Goal: Task Accomplishment & Management: Manage account settings

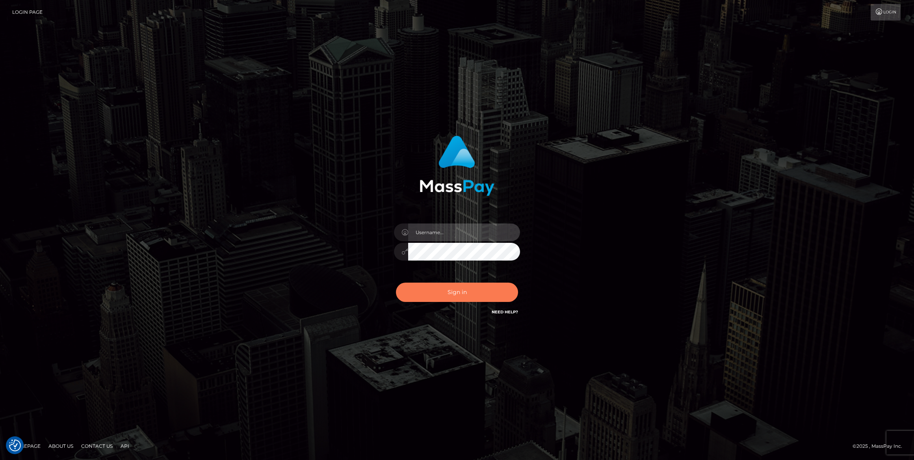
type input "megabonanza.[PERSON_NAME]"
click at [467, 296] on button "Sign in" at bounding box center [457, 291] width 122 height 19
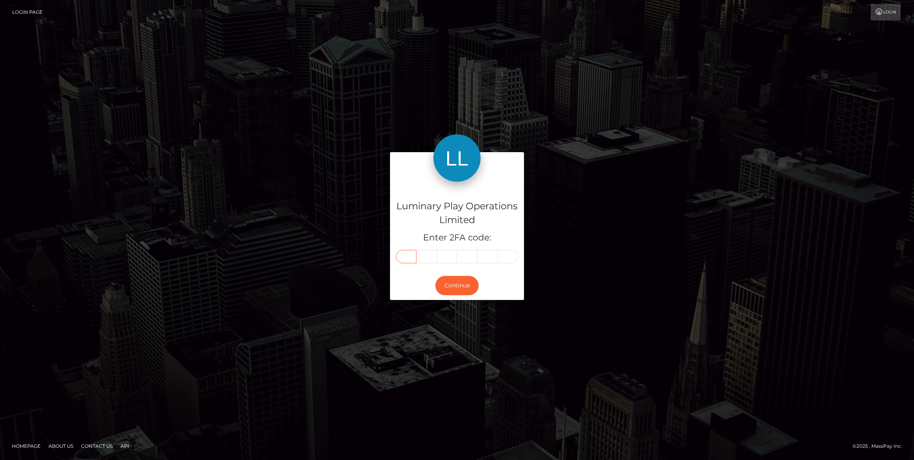
drag, startPoint x: 406, startPoint y: 256, endPoint x: 418, endPoint y: 261, distance: 13.1
click at [406, 256] on input "text" at bounding box center [406, 256] width 20 height 13
type input "9"
type input "2"
type input "4"
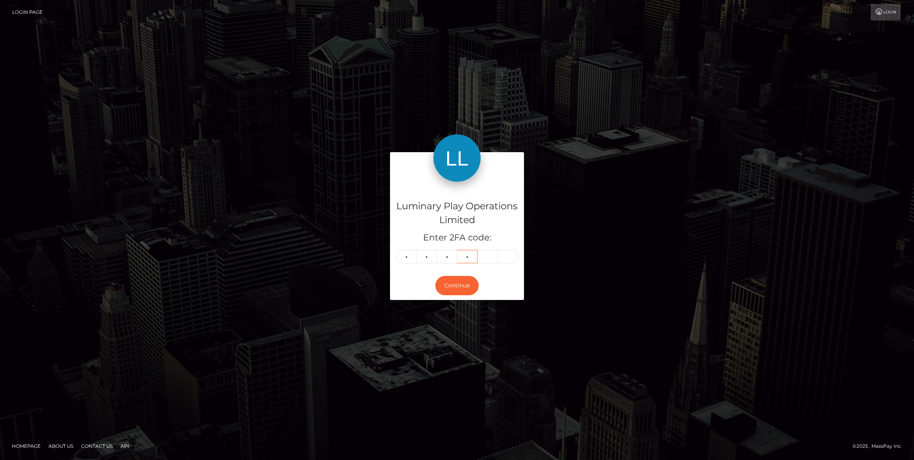
type input "7"
type input "2"
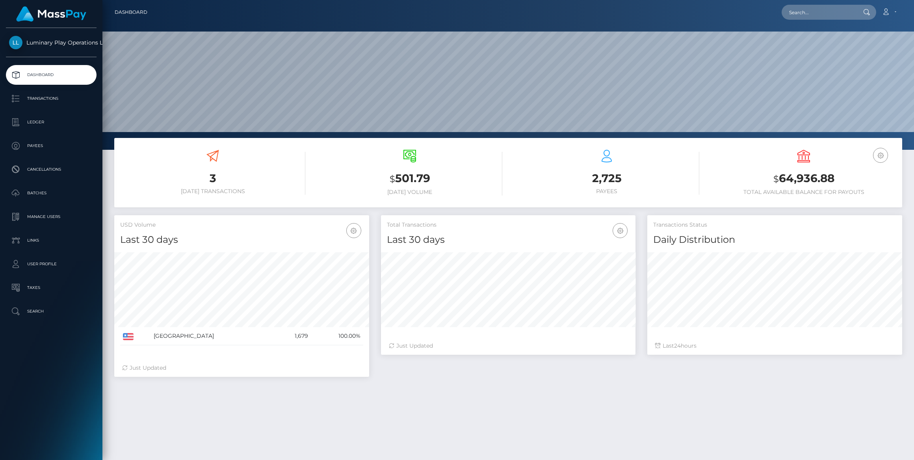
scroll to position [139, 255]
drag, startPoint x: 50, startPoint y: 217, endPoint x: 59, endPoint y: 218, distance: 9.5
click at [50, 217] on p "Manage Users" at bounding box center [51, 217] width 84 height 12
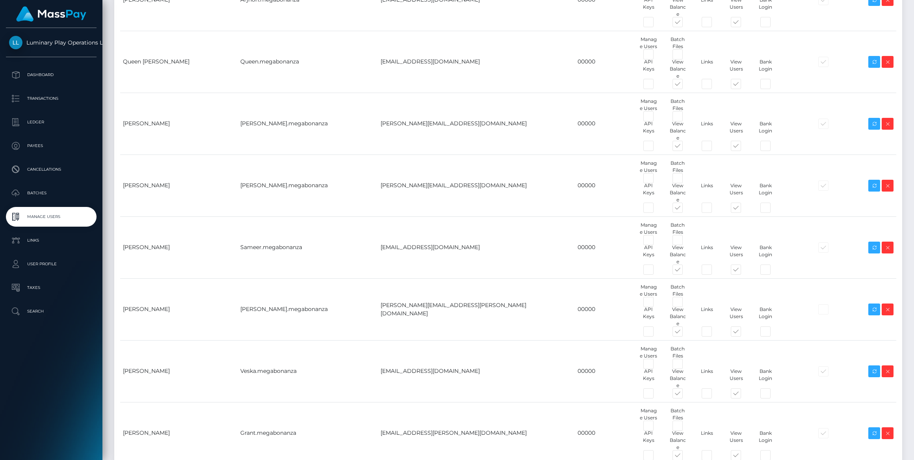
scroll to position [2140, 0]
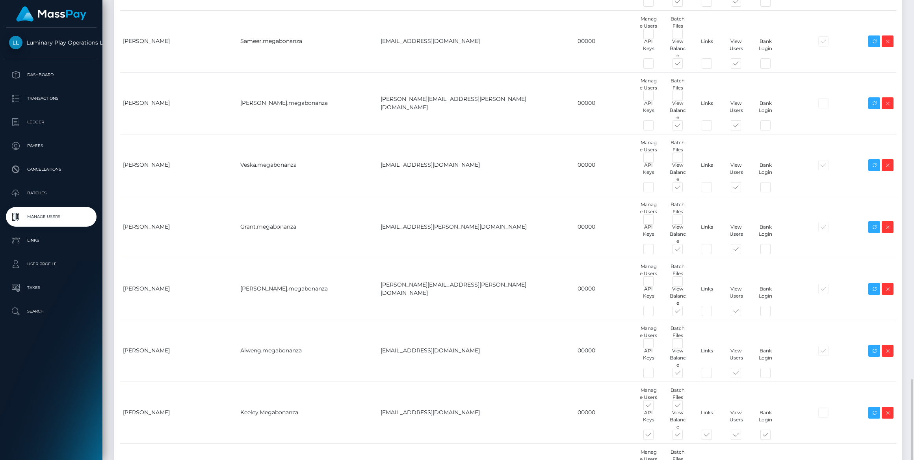
drag, startPoint x: 307, startPoint y: 378, endPoint x: 307, endPoint y: 385, distance: 7.5
paste input "yvonne.carreon@patrianna.com"
type input "yvonne.carreon@patrianna.com"
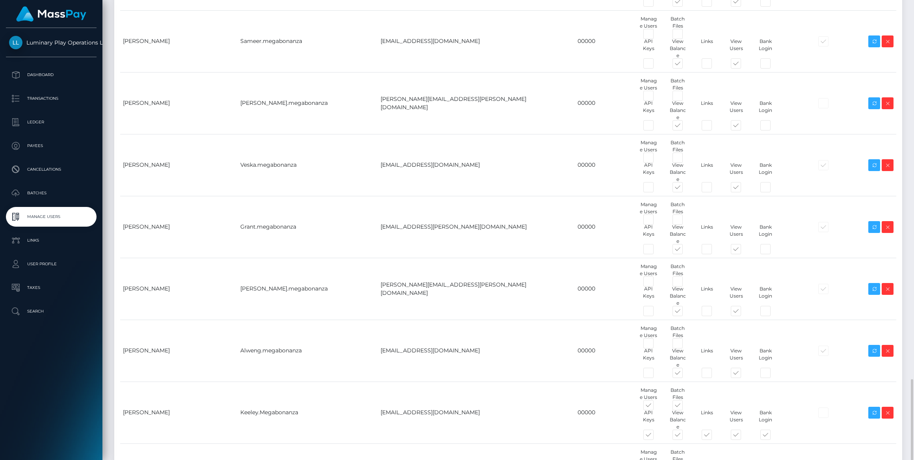
type input "Yvonne.megabonanza"
type input "00000"
type input "Yvonne"
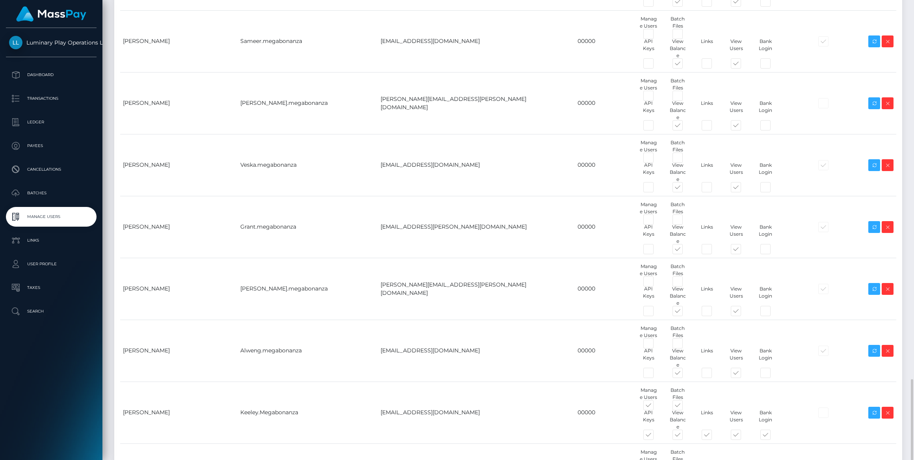
type input "Carreon"
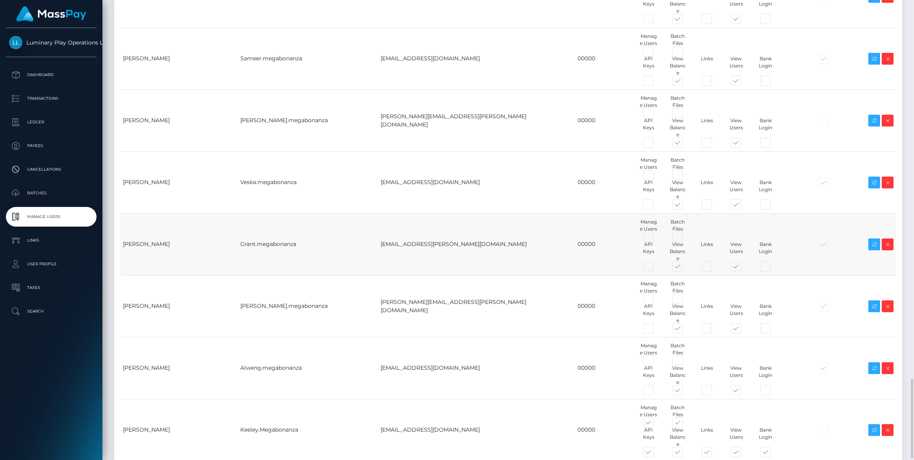
scroll to position [2194, 0]
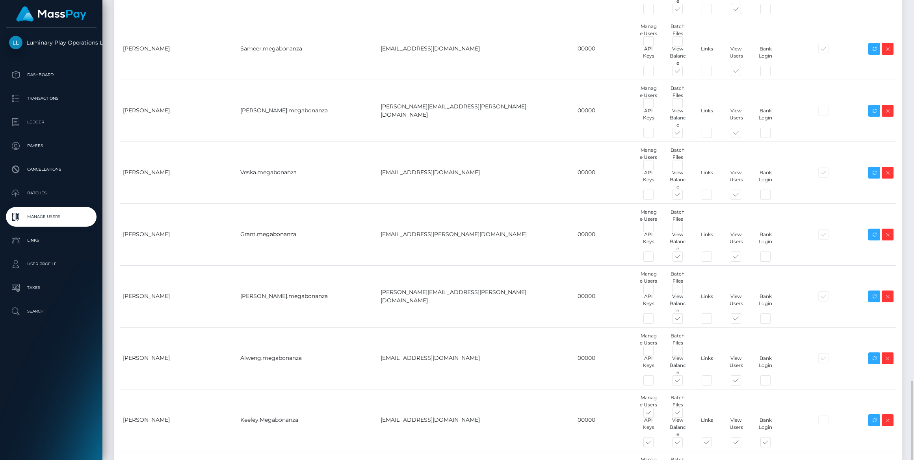
drag, startPoint x: 378, startPoint y: 435, endPoint x: 471, endPoint y: 439, distance: 93.1
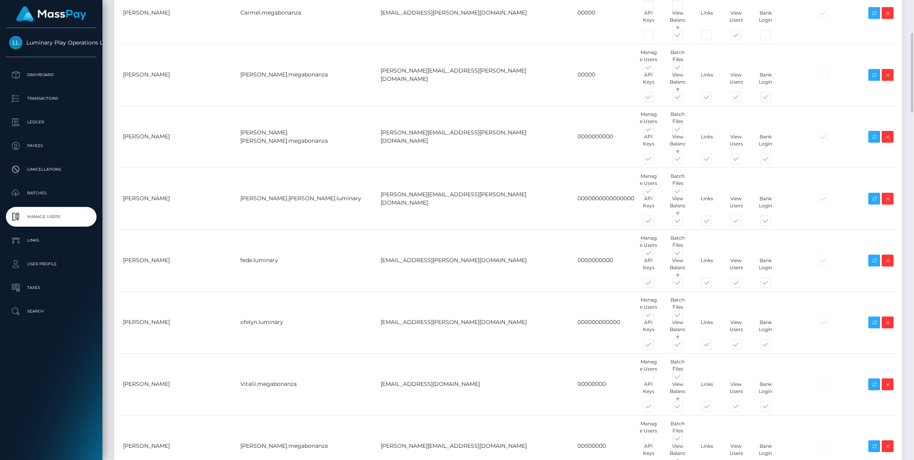
scroll to position [82, 0]
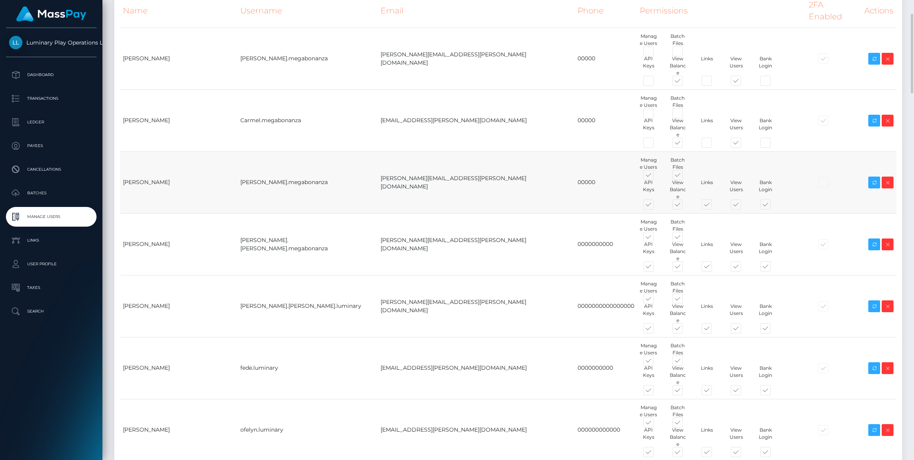
click at [685, 177] on span at bounding box center [685, 177] width 0 height 0
click at [685, 177] on input "checkbox" at bounding box center [687, 179] width 5 height 5
checkbox input "false"
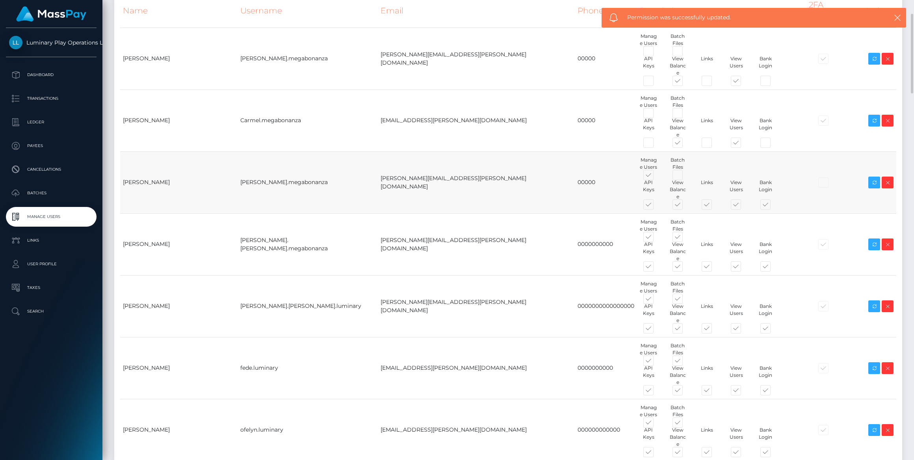
click at [656, 177] on span at bounding box center [656, 177] width 0 height 0
click at [656, 177] on input "checkbox" at bounding box center [658, 179] width 5 height 5
checkbox input "false"
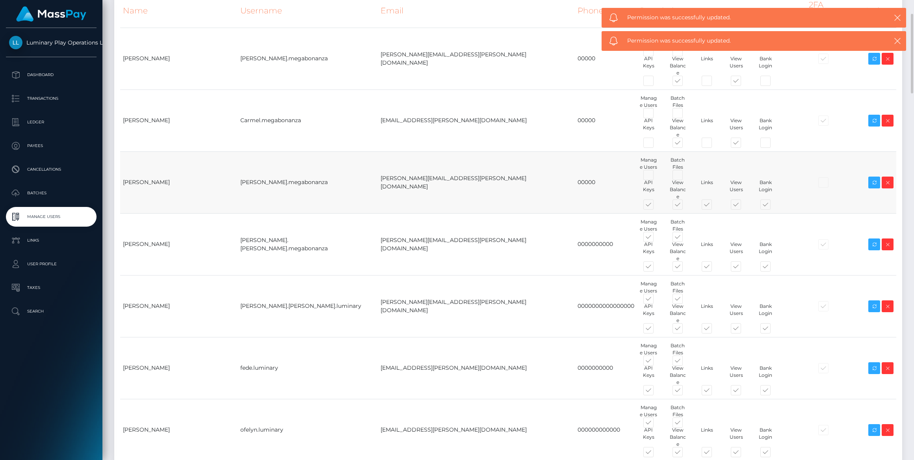
click at [656, 206] on span at bounding box center [656, 206] width 0 height 0
click at [656, 206] on input "checkbox" at bounding box center [658, 208] width 5 height 5
checkbox input "false"
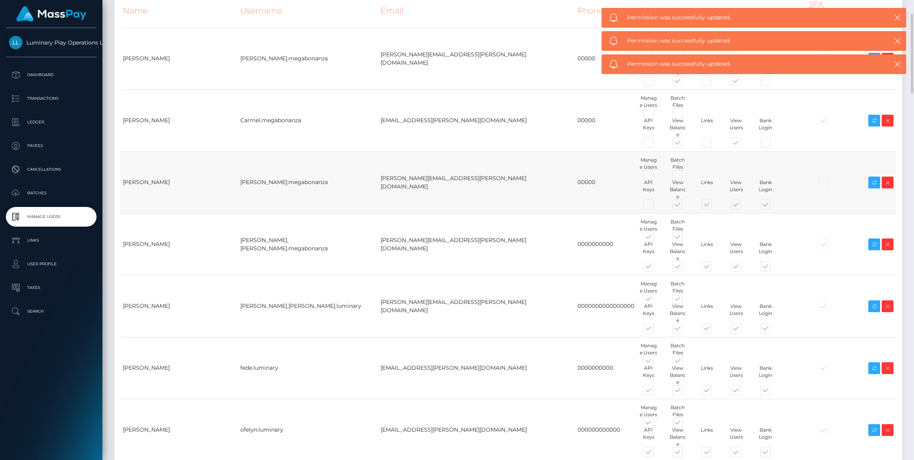
click at [714, 206] on span at bounding box center [714, 206] width 0 height 0
click at [714, 206] on input "checkbox" at bounding box center [716, 208] width 5 height 5
checkbox input "false"
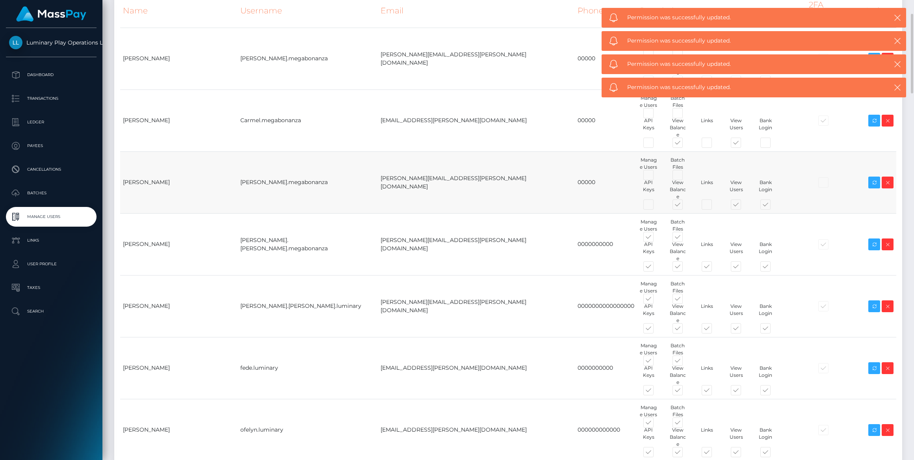
click at [773, 206] on span at bounding box center [773, 206] width 0 height 0
click at [773, 206] on input "checkbox" at bounding box center [775, 208] width 5 height 5
checkbox input "false"
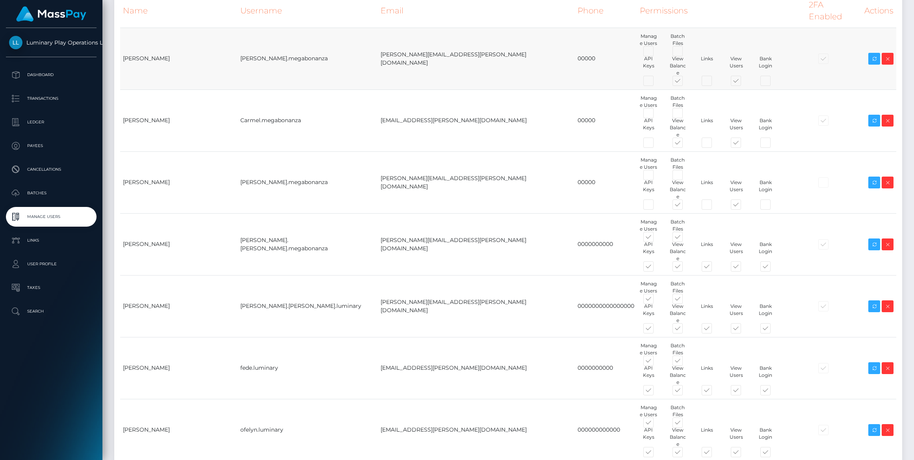
scroll to position [0, 0]
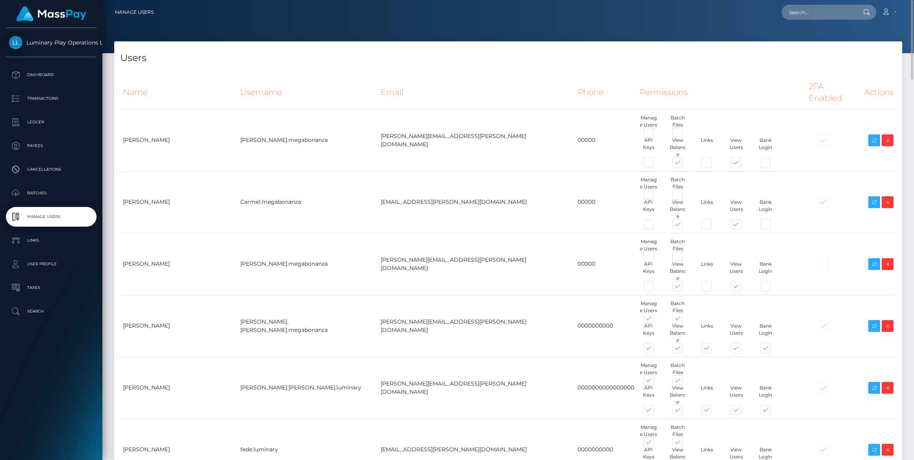
click at [889, 12] on icon at bounding box center [886, 12] width 8 height 6
click at [864, 52] on link "Logout" at bounding box center [870, 50] width 63 height 15
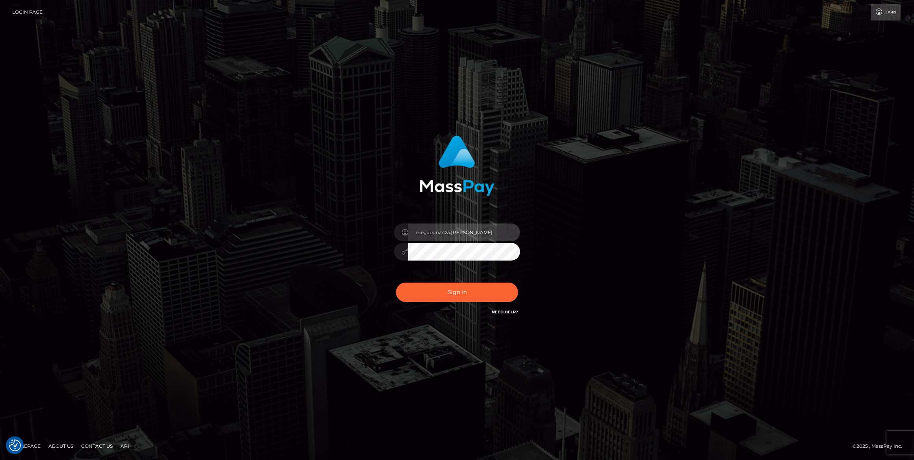
click at [496, 231] on input "megabonanza.caroline" at bounding box center [464, 232] width 112 height 18
type input "caroline.ace"
click at [462, 288] on button "Sign in" at bounding box center [457, 291] width 122 height 19
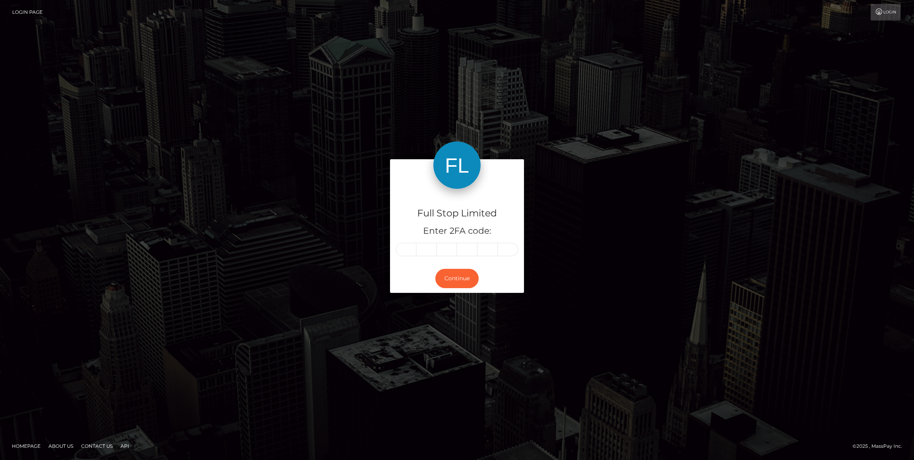
click at [410, 248] on input "text" at bounding box center [406, 249] width 20 height 13
type input "8"
type input "5"
type input "6"
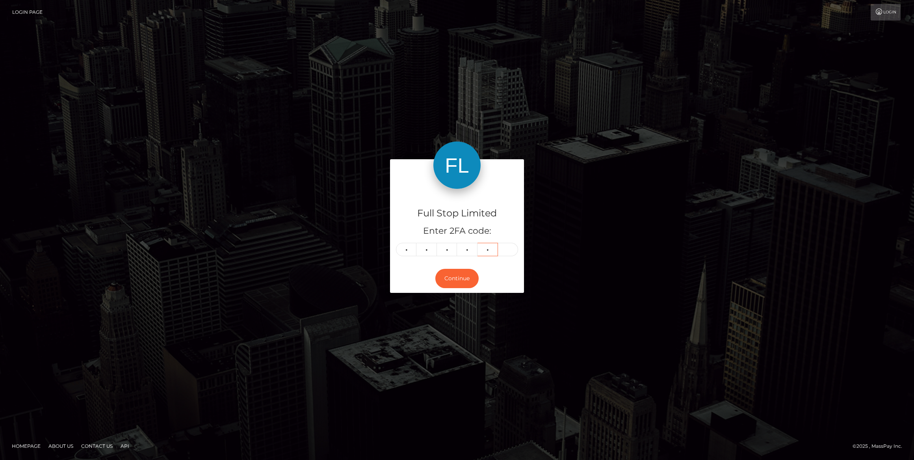
type input "0"
type input "5"
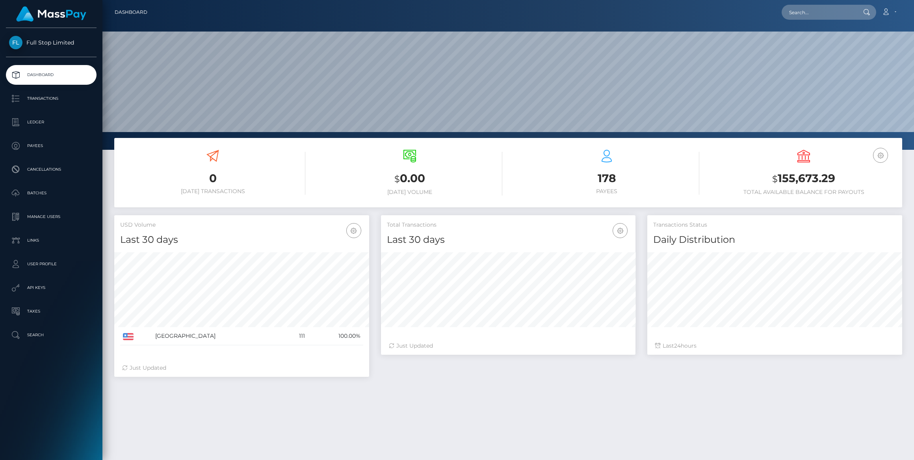
scroll to position [139, 255]
drag, startPoint x: 39, startPoint y: 215, endPoint x: 49, endPoint y: 217, distance: 9.8
click at [39, 215] on p "Manage Users" at bounding box center [51, 217] width 84 height 12
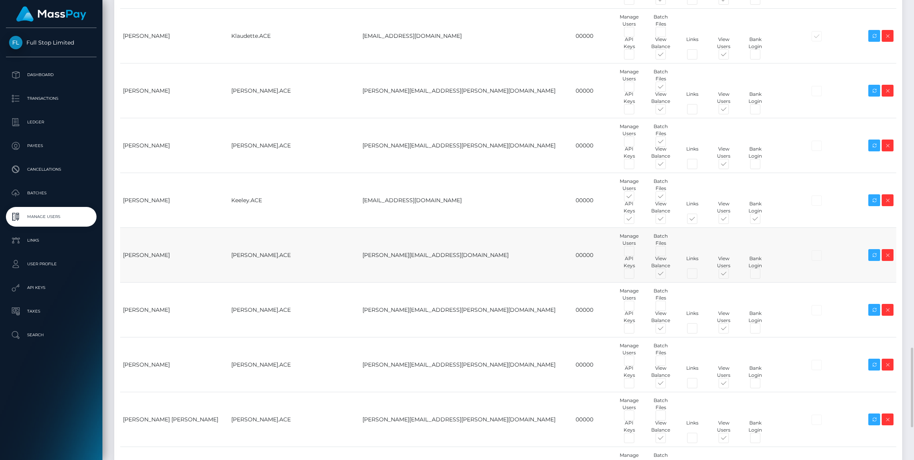
scroll to position [2194, 0]
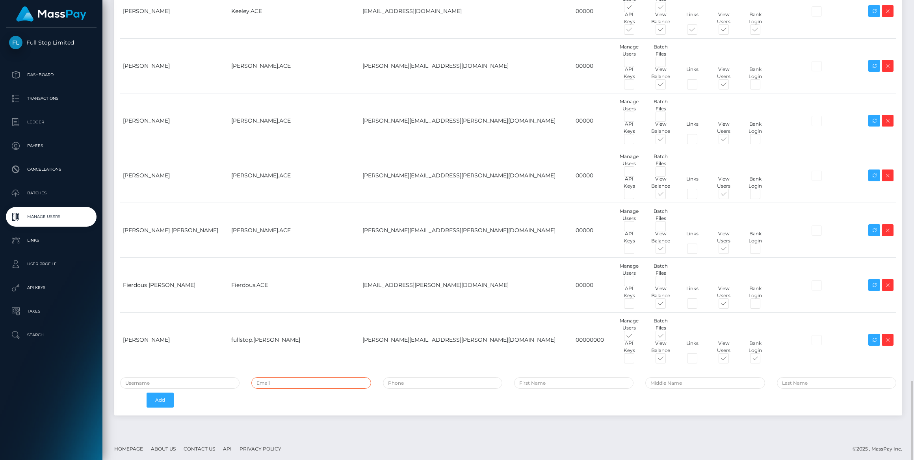
click at [271, 385] on input "email" at bounding box center [310, 382] width 119 height 11
paste input "[PERSON_NAME][EMAIL_ADDRESS][PERSON_NAME][DOMAIN_NAME]"
type input "[PERSON_NAME][EMAIL_ADDRESS][PERSON_NAME][DOMAIN_NAME]"
type input "00000"
type input "Yvonne"
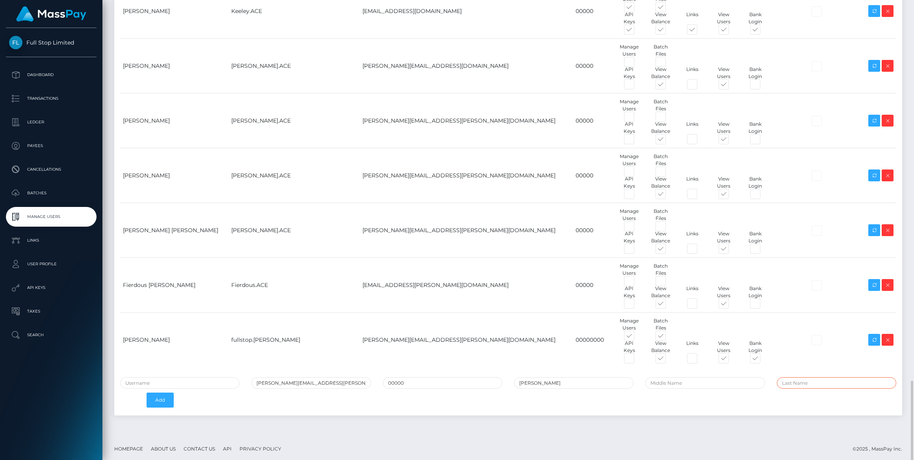
type input "Carreon"
type input "yvonne.carreon@patrianna.com"
click at [197, 381] on input "text" at bounding box center [179, 382] width 119 height 11
type input "Yvonne.Ace"
click at [160, 399] on button "Add" at bounding box center [160, 399] width 27 height 15
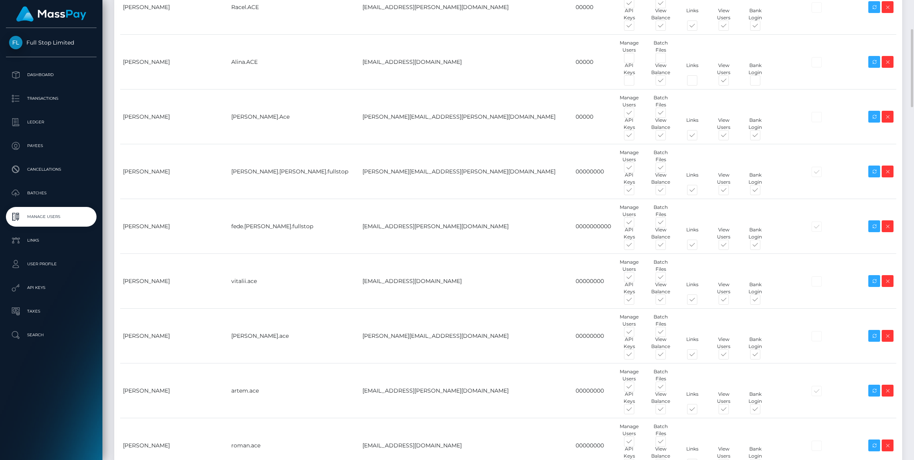
scroll to position [100, 0]
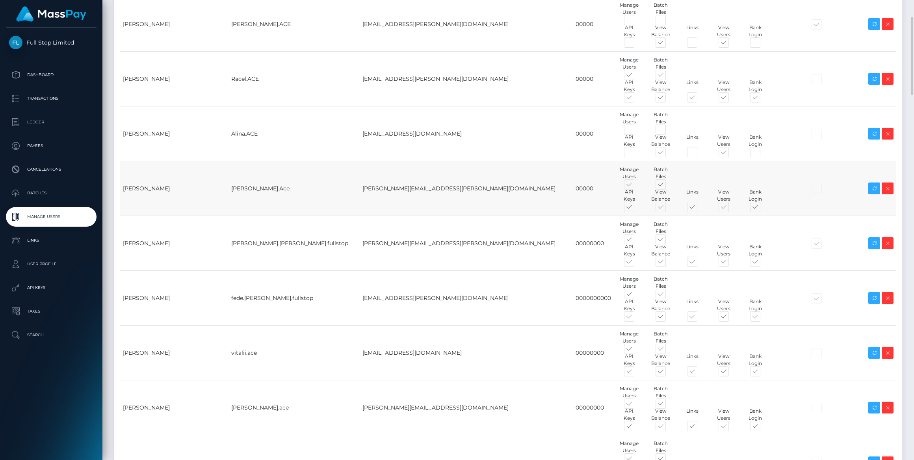
click at [636, 186] on span at bounding box center [636, 186] width 0 height 0
click at [636, 186] on input "checkbox" at bounding box center [638, 188] width 5 height 5
checkbox input "false"
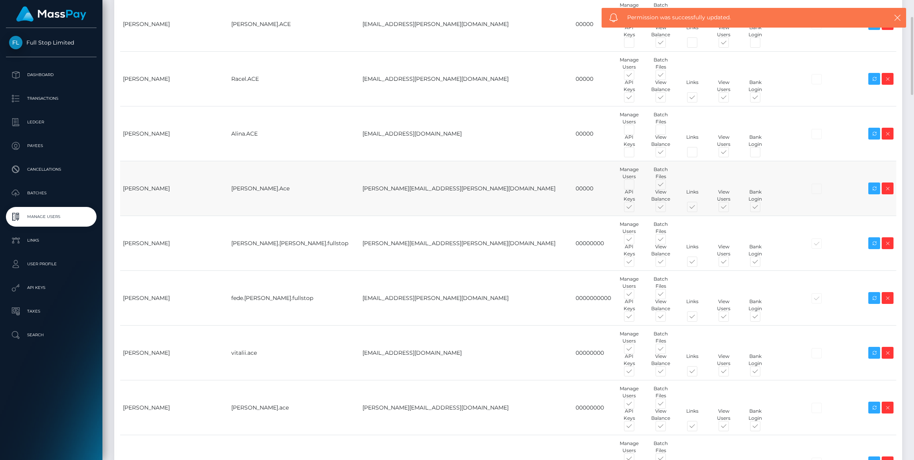
click at [645, 189] on div "View Balance" at bounding box center [661, 195] width 32 height 14
drag, startPoint x: 535, startPoint y: 208, endPoint x: 595, endPoint y: 197, distance: 61.3
click at [636, 208] on span at bounding box center [636, 208] width 0 height 0
click at [636, 208] on input "checkbox" at bounding box center [638, 210] width 5 height 5
checkbox input "false"
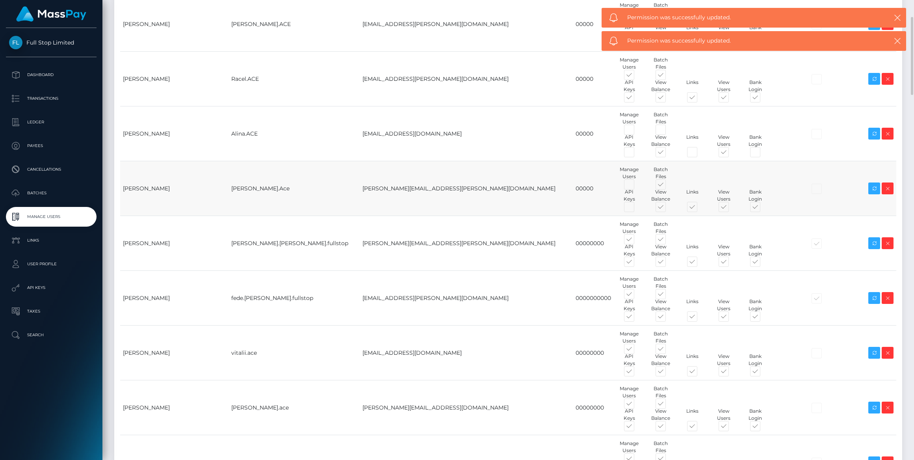
click at [668, 186] on span at bounding box center [668, 186] width 0 height 0
click at [668, 186] on input "checkbox" at bounding box center [670, 188] width 5 height 5
checkbox input "false"
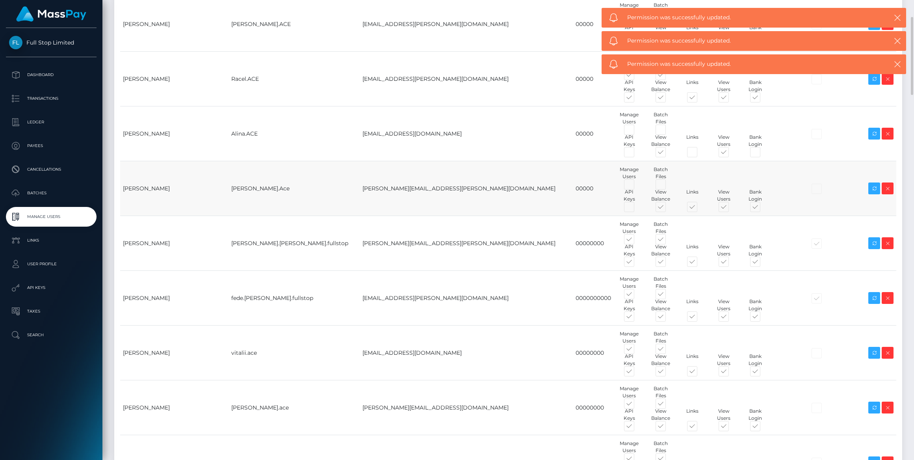
click at [699, 208] on span at bounding box center [699, 208] width 0 height 0
click at [699, 208] on input "checkbox" at bounding box center [701, 210] width 5 height 5
checkbox input "false"
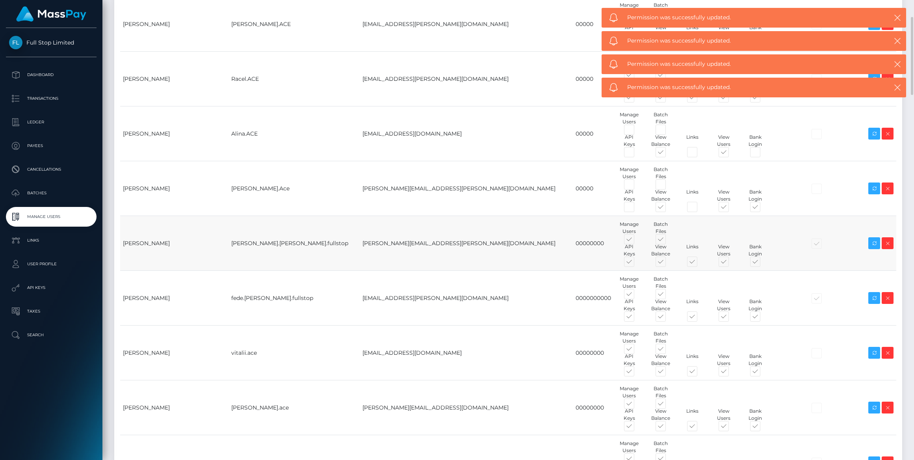
drag, startPoint x: 704, startPoint y: 206, endPoint x: 724, endPoint y: 253, distance: 51.2
click at [762, 208] on span at bounding box center [762, 208] width 0 height 0
click at [762, 208] on input "checkbox" at bounding box center [764, 210] width 5 height 5
checkbox input "false"
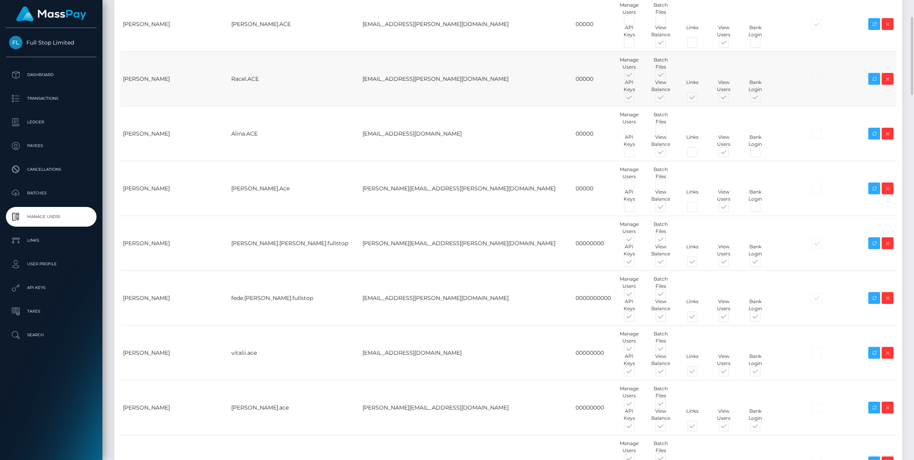
scroll to position [0, 0]
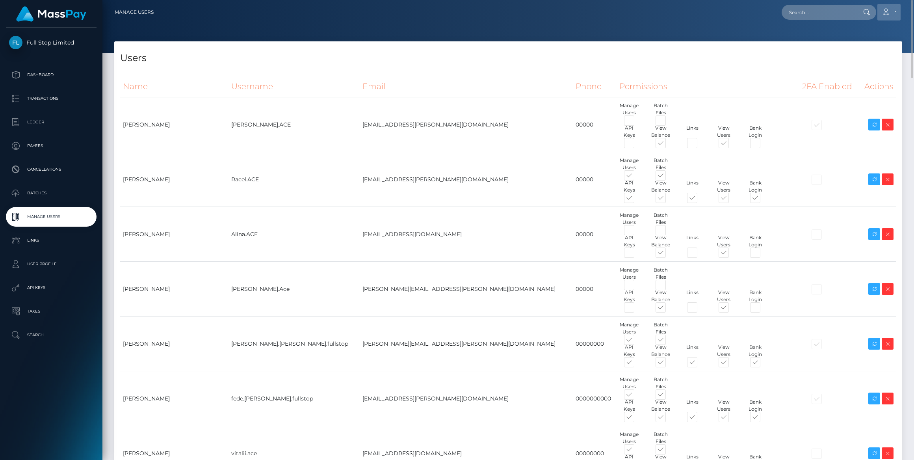
click at [890, 9] on link "Account" at bounding box center [888, 12] width 23 height 17
click at [871, 51] on link "Logout" at bounding box center [870, 50] width 63 height 15
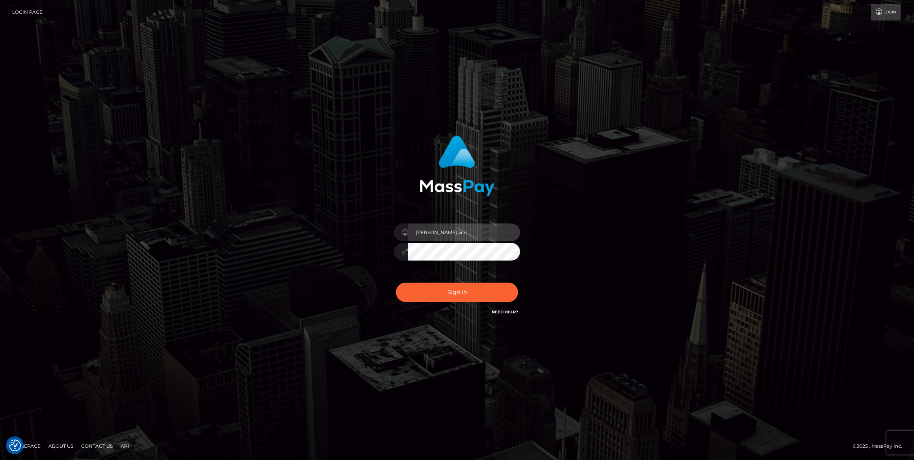
click at [467, 229] on input "caroline.ace" at bounding box center [464, 232] width 112 height 18
type input "Caroline-spree"
click at [461, 295] on button "Sign in" at bounding box center [457, 291] width 122 height 19
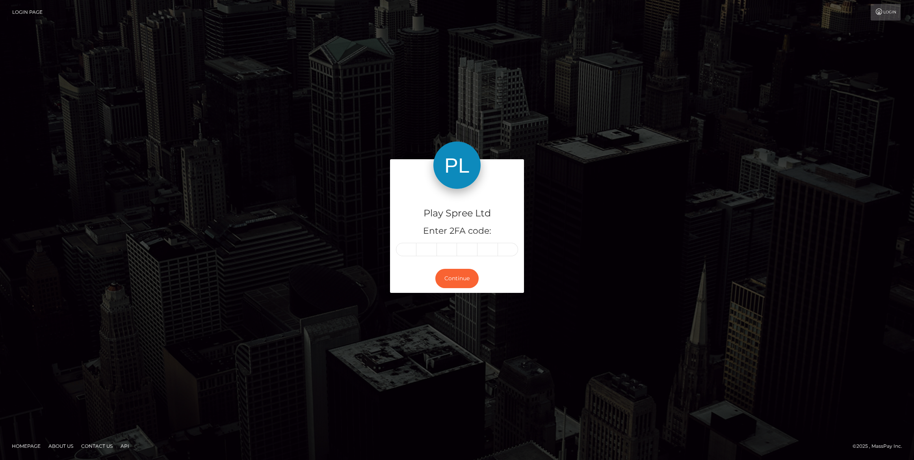
click at [408, 253] on input "text" at bounding box center [406, 249] width 20 height 13
type input "4"
type input "9"
type input "7"
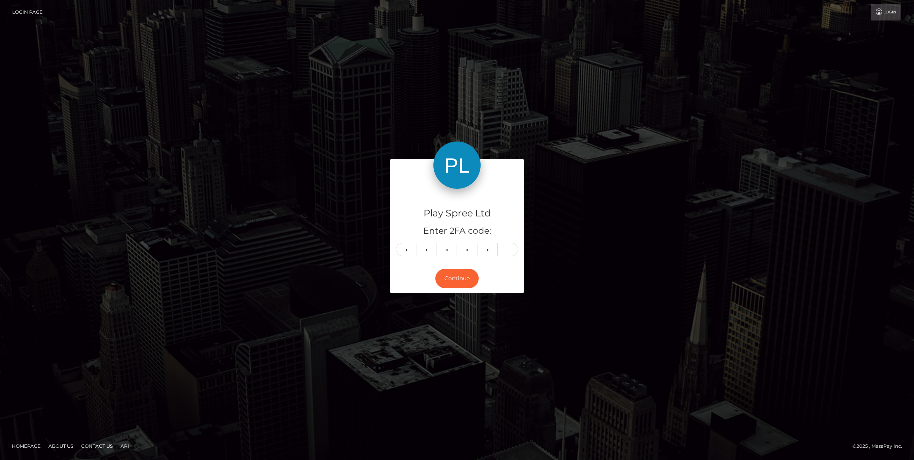
type input "2"
type input "6"
click at [461, 276] on button "Continue" at bounding box center [456, 278] width 43 height 19
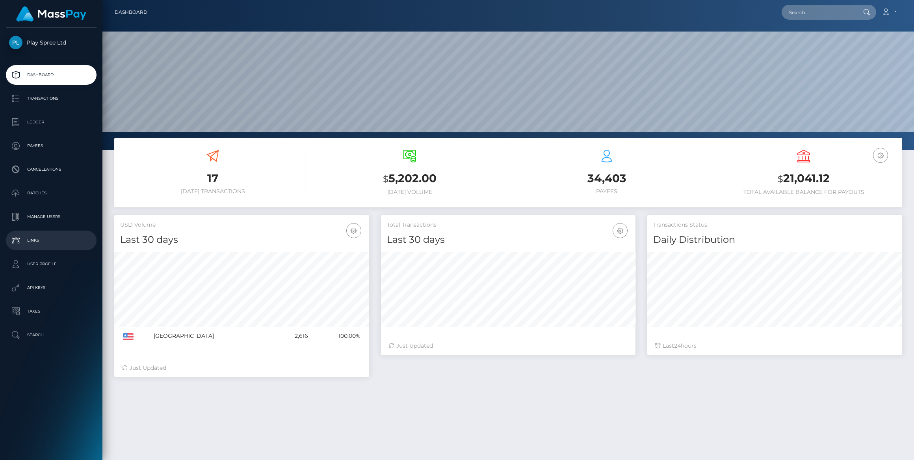
scroll to position [139, 255]
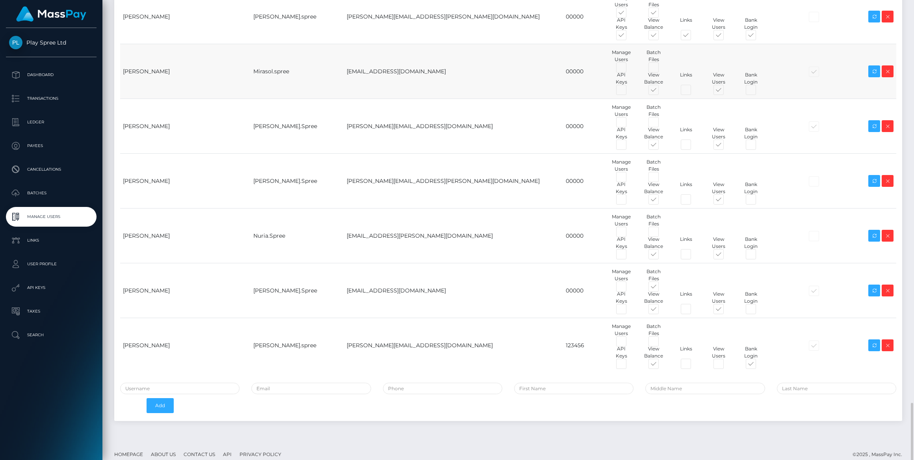
scroll to position [2906, 0]
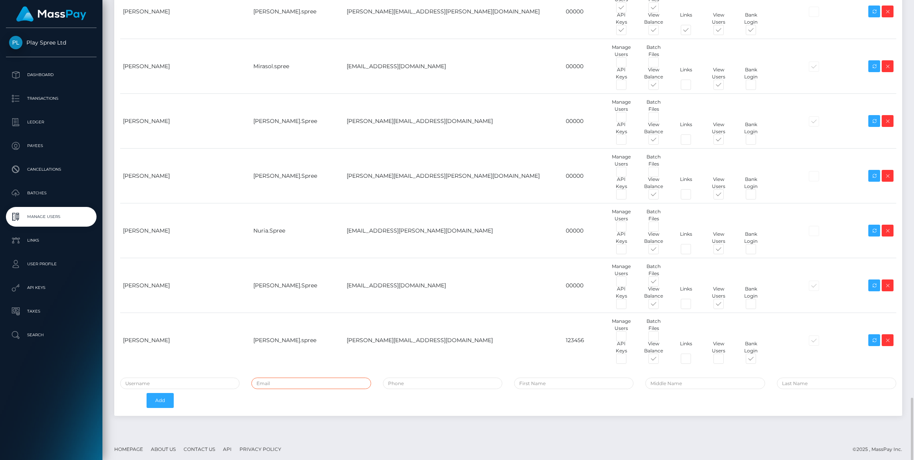
click at [339, 384] on input "email" at bounding box center [310, 382] width 119 height 11
type input "yvonne.carreon@patrianna.com"
type input "00000"
type input "Yvonne"
type input "Carreon"
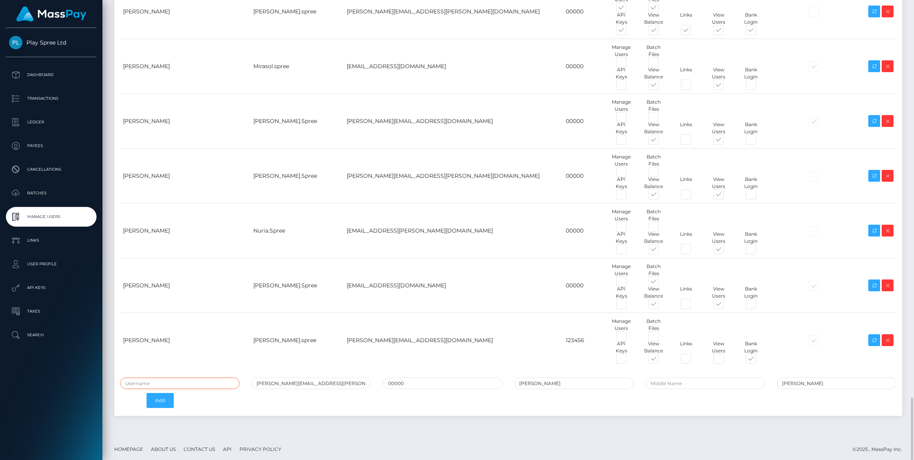
click at [154, 381] on input "text" at bounding box center [179, 382] width 119 height 11
type input "Yvonne.spree"
click at [225, 390] on div "Yvonne.spree yvonne.carreon@patrianna.com 00000 Yvonne Carreon Add" at bounding box center [508, 394] width 788 height 34
click at [158, 393] on button "Add" at bounding box center [160, 400] width 27 height 15
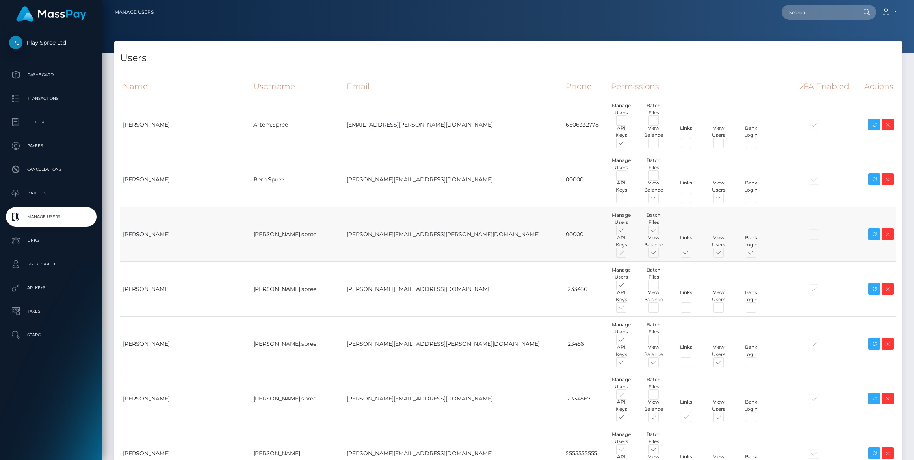
scroll to position [71, 0]
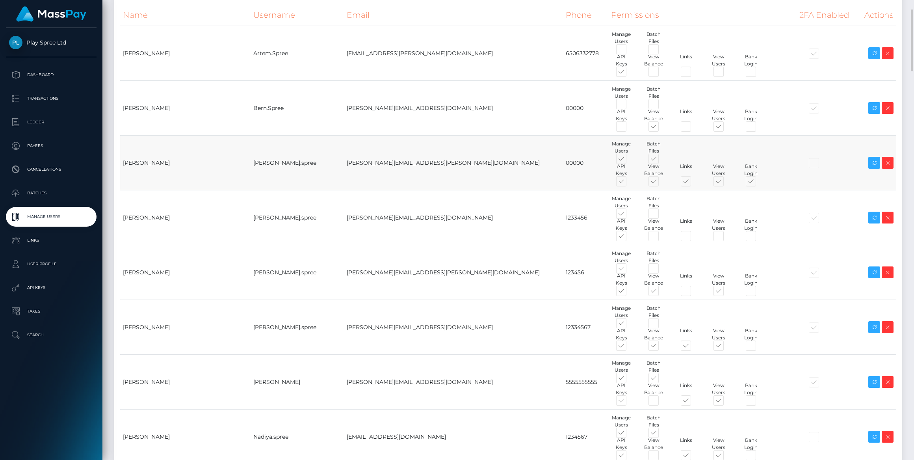
click at [628, 160] on span at bounding box center [628, 160] width 0 height 0
click at [628, 160] on input "checkbox" at bounding box center [630, 162] width 5 height 5
checkbox input "false"
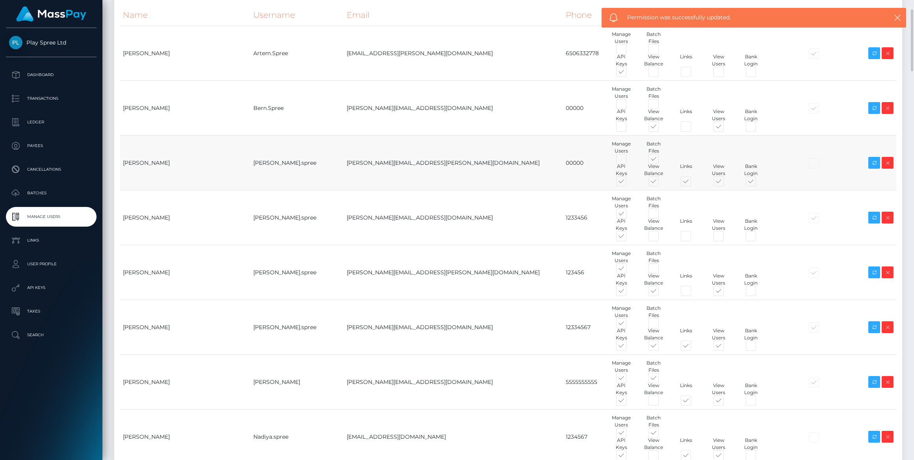
click at [661, 160] on span at bounding box center [661, 160] width 0 height 0
click at [661, 160] on input "checkbox" at bounding box center [663, 162] width 5 height 5
checkbox input "false"
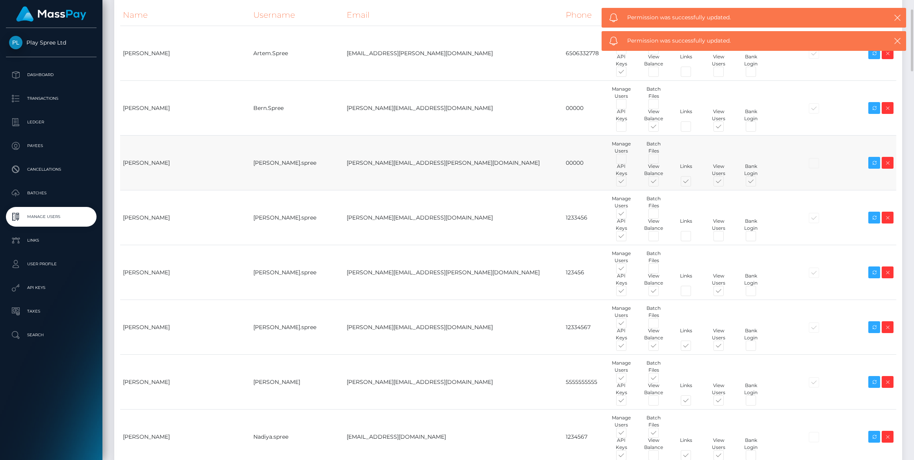
click at [628, 183] on span at bounding box center [628, 183] width 0 height 0
click at [628, 183] on input "checkbox" at bounding box center [630, 185] width 5 height 5
checkbox input "false"
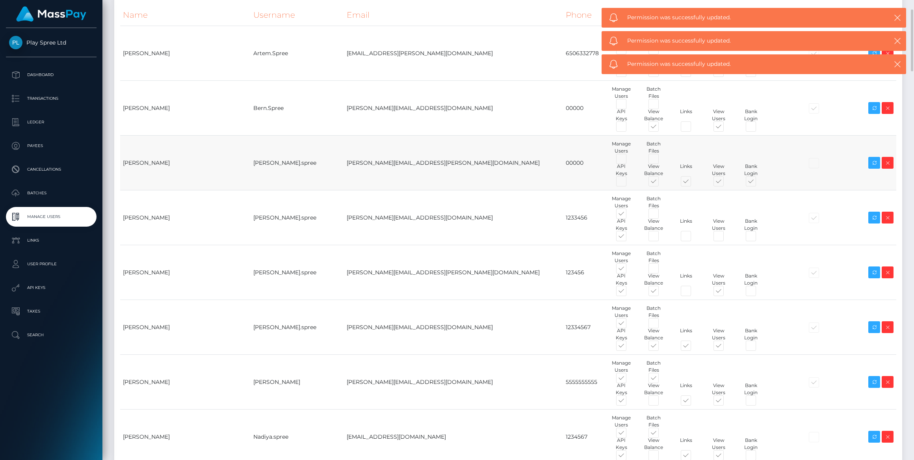
click at [693, 183] on span at bounding box center [693, 183] width 0 height 0
click at [693, 183] on input "checkbox" at bounding box center [695, 185] width 5 height 5
checkbox input "false"
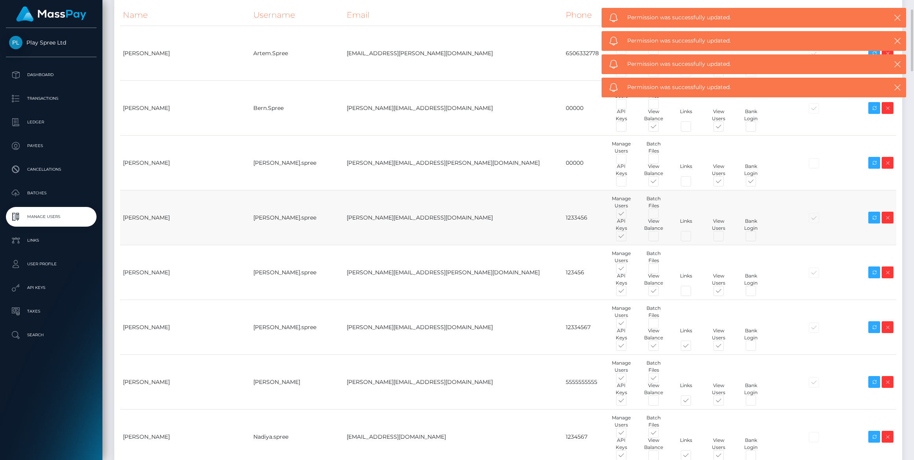
click at [758, 183] on span at bounding box center [758, 183] width 0 height 0
click at [758, 183] on input "checkbox" at bounding box center [760, 185] width 5 height 5
checkbox input "false"
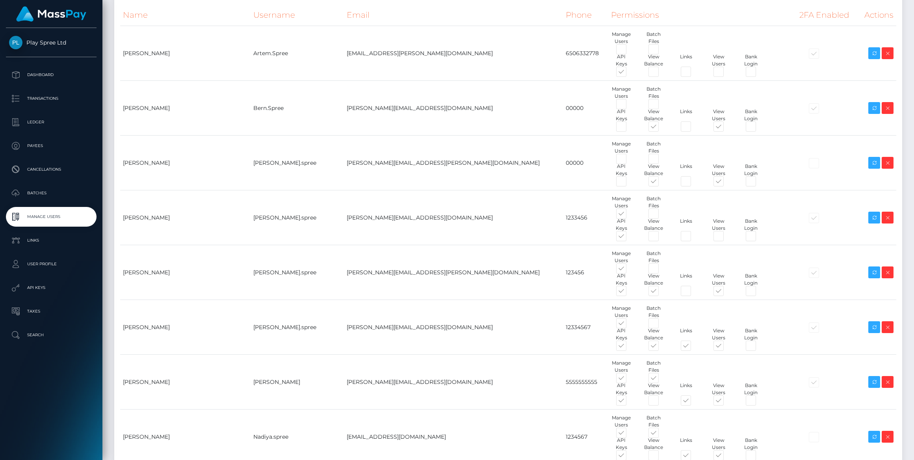
scroll to position [0, 0]
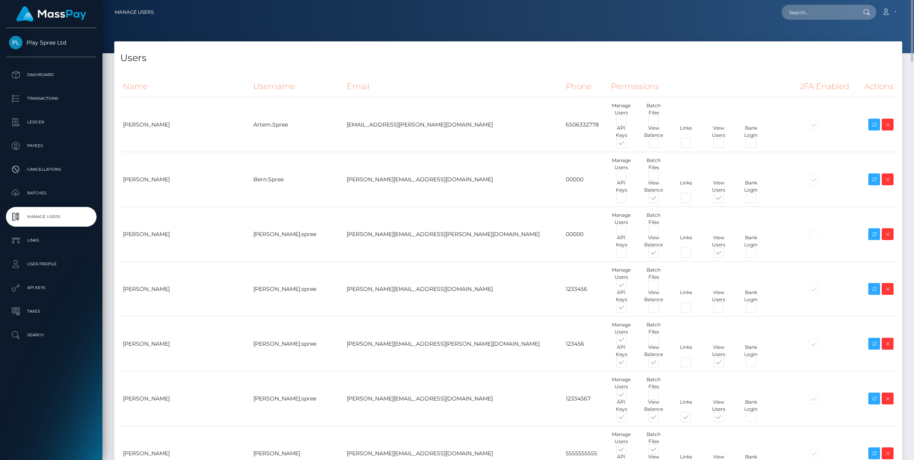
drag, startPoint x: 889, startPoint y: 9, endPoint x: 887, endPoint y: 19, distance: 10.8
click at [889, 9] on icon at bounding box center [886, 12] width 8 height 6
click at [869, 52] on link "Logout" at bounding box center [870, 50] width 63 height 15
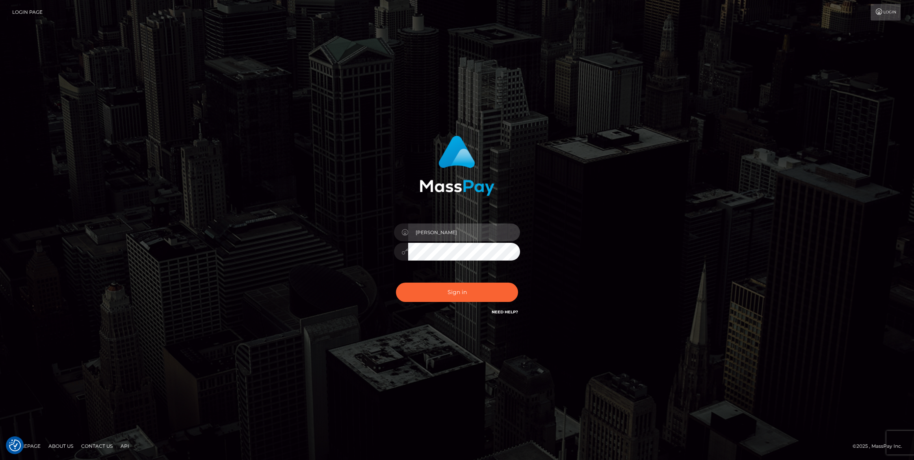
click at [458, 232] on input "[PERSON_NAME]" at bounding box center [464, 232] width 112 height 18
type input "[PERSON_NAME]-JPA"
click at [493, 288] on button "Sign in" at bounding box center [457, 291] width 122 height 19
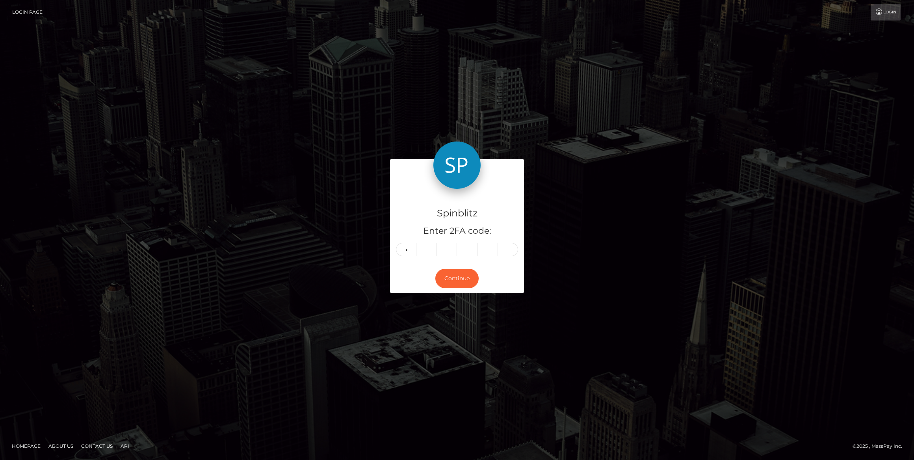
type input "1"
type input "2"
type input "1"
type input "9"
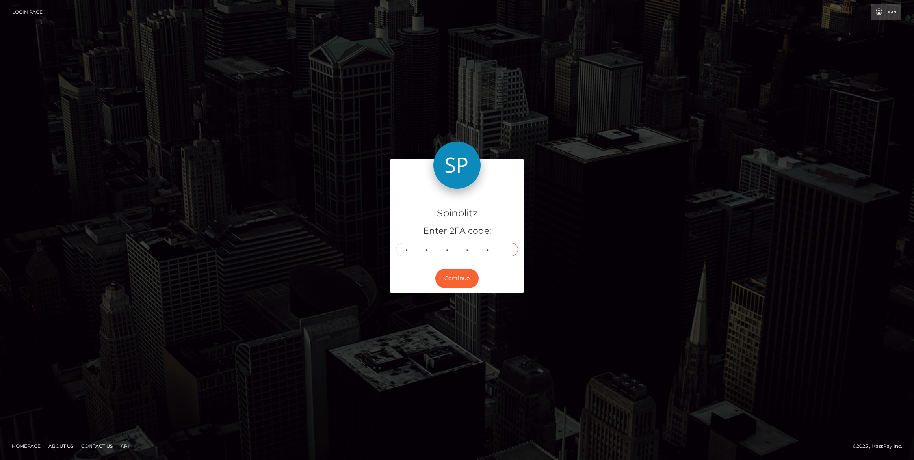
type input "6"
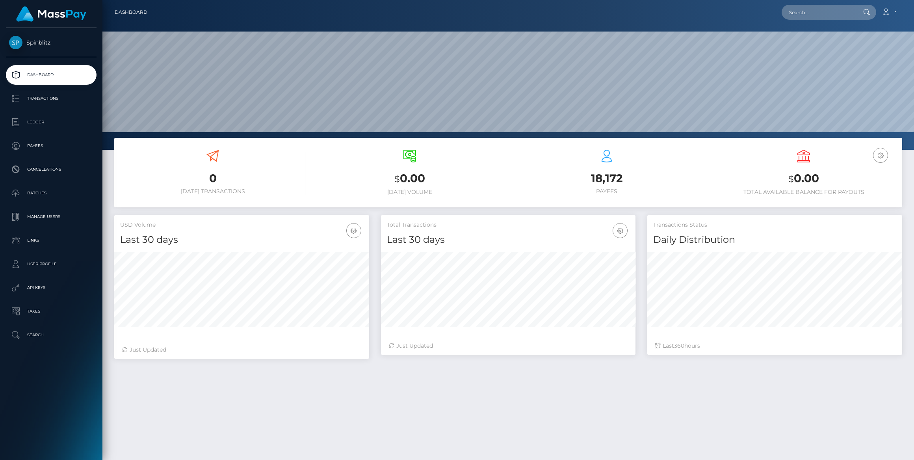
click at [40, 264] on p "User Profile" at bounding box center [51, 264] width 84 height 12
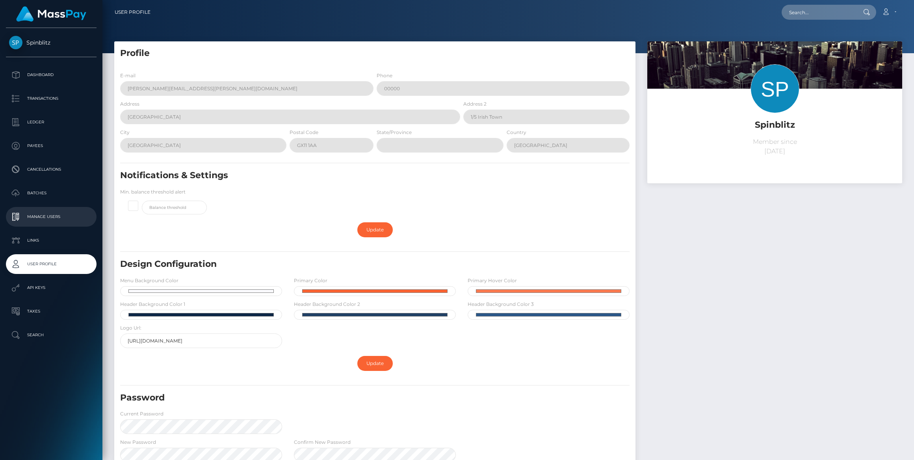
click at [46, 209] on link "Manage Users" at bounding box center [51, 217] width 91 height 20
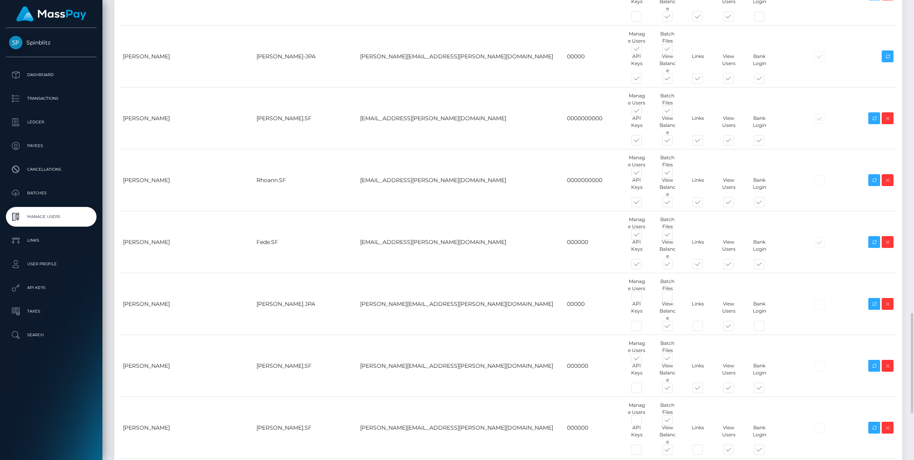
scroll to position [1648, 0]
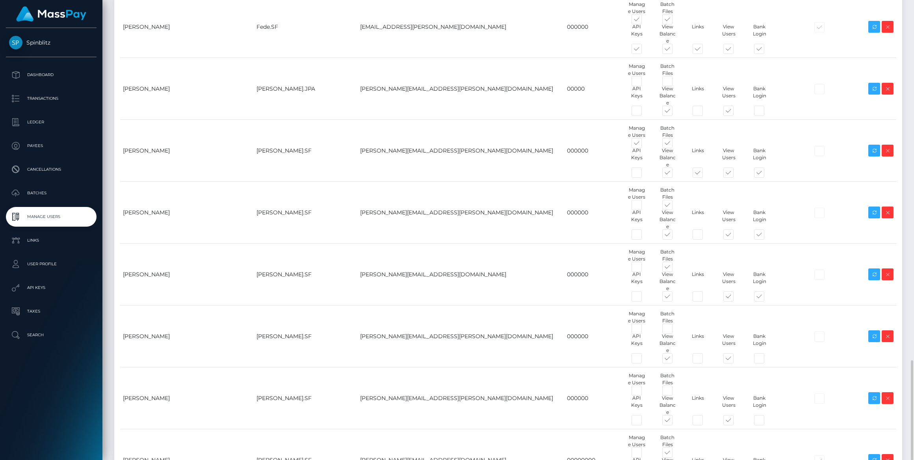
paste input "yvonne.carreon@patrianna.com"
type input "yvonne.carreon@patrianna.com"
type input "00000"
type input "Yvonne"
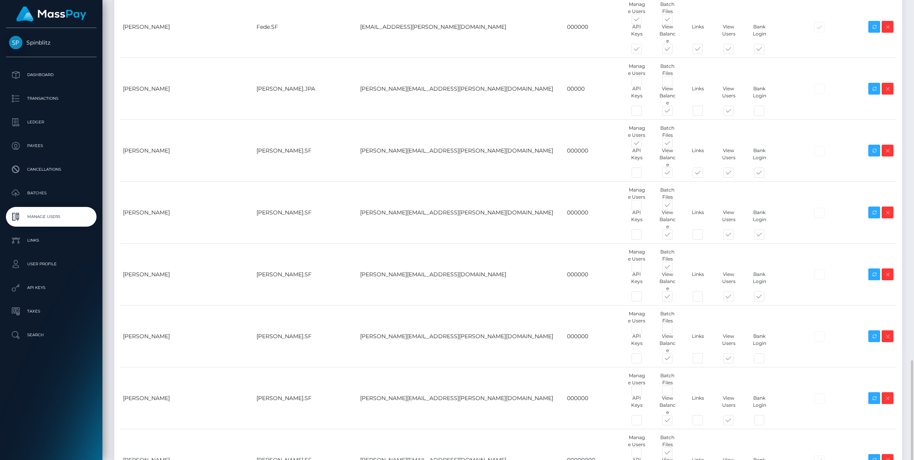
type input "Carreon"
type input "[PERSON_NAME][EMAIL_ADDRESS][PERSON_NAME][DOMAIN_NAME]"
type input "[PERSON_NAME].jackpota"
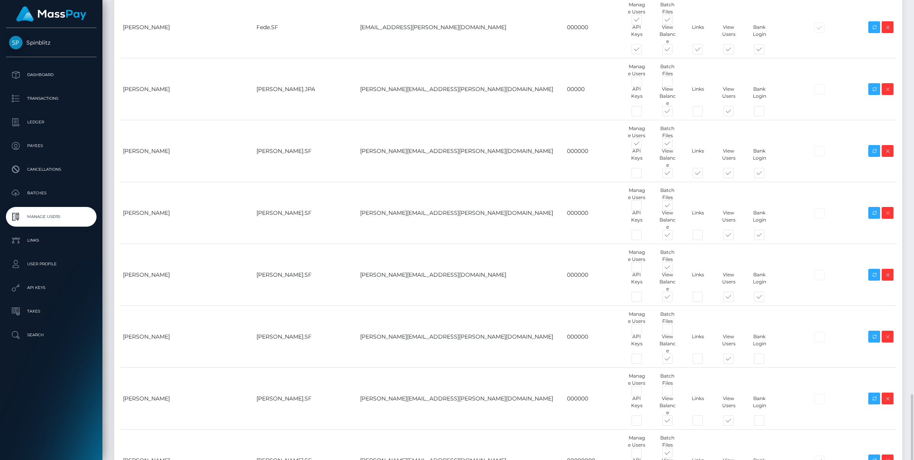
scroll to position [1702, 0]
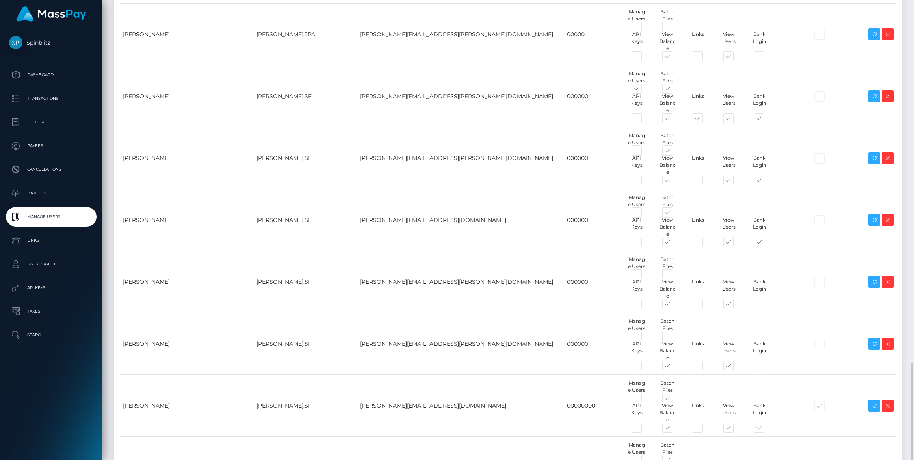
drag, startPoint x: 561, startPoint y: 333, endPoint x: 602, endPoint y: 331, distance: 41.4
checkbox input "false"
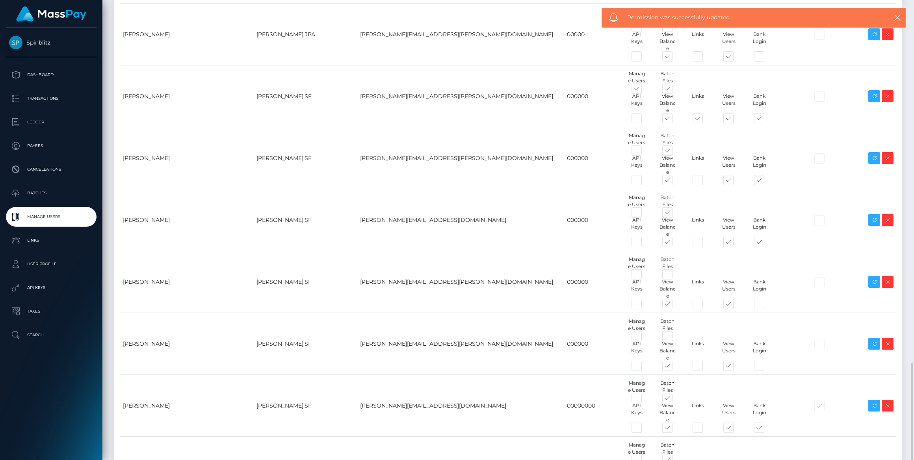
checkbox input "false"
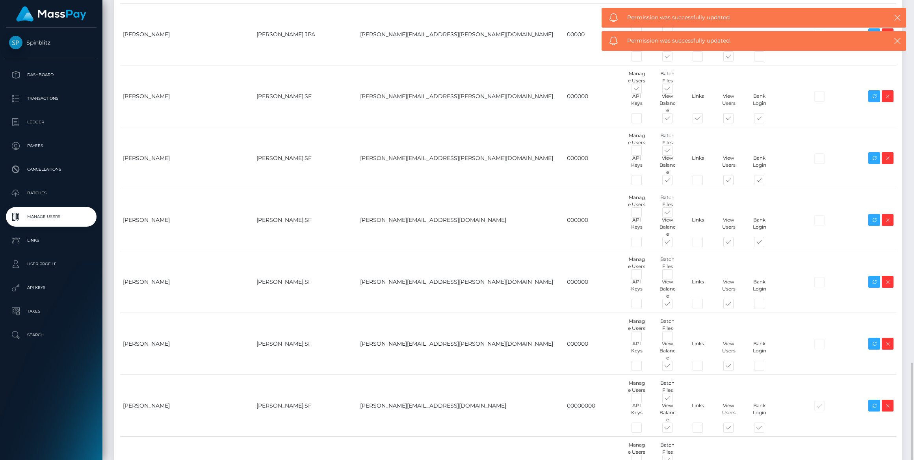
checkbox input "false"
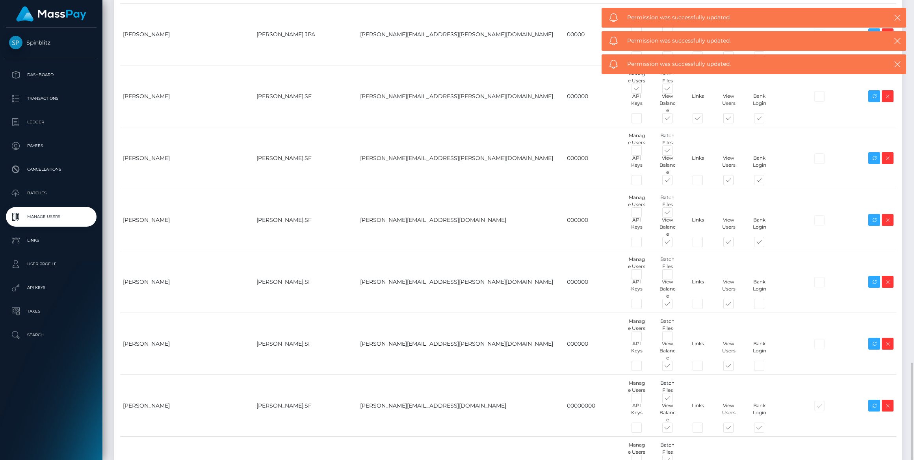
checkbox input "false"
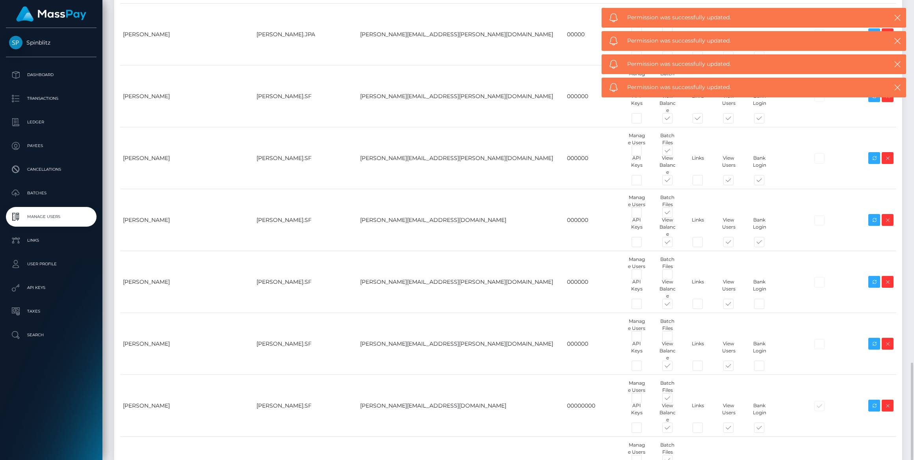
checkbox input "false"
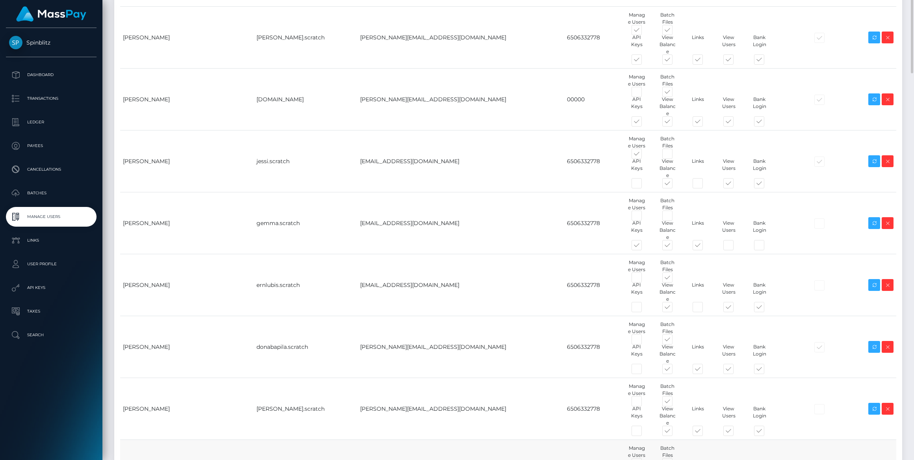
scroll to position [0, 0]
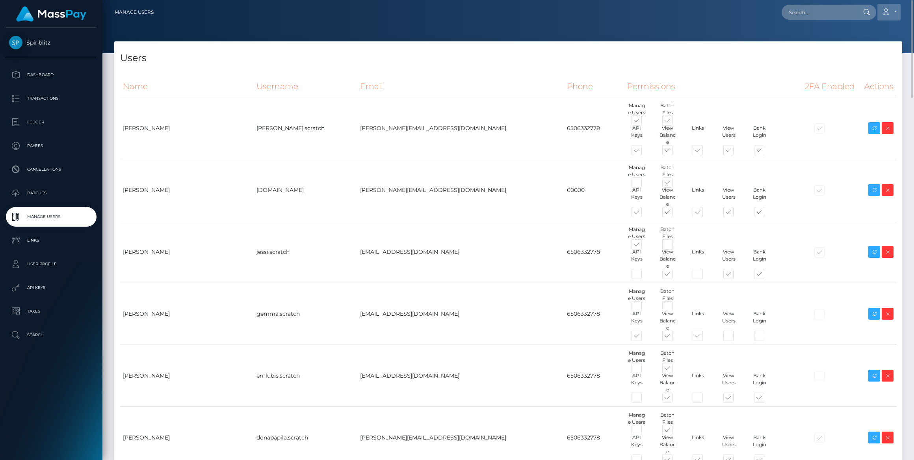
click at [899, 7] on link "Account" at bounding box center [888, 12] width 23 height 17
click at [865, 50] on link "Logout" at bounding box center [870, 50] width 63 height 15
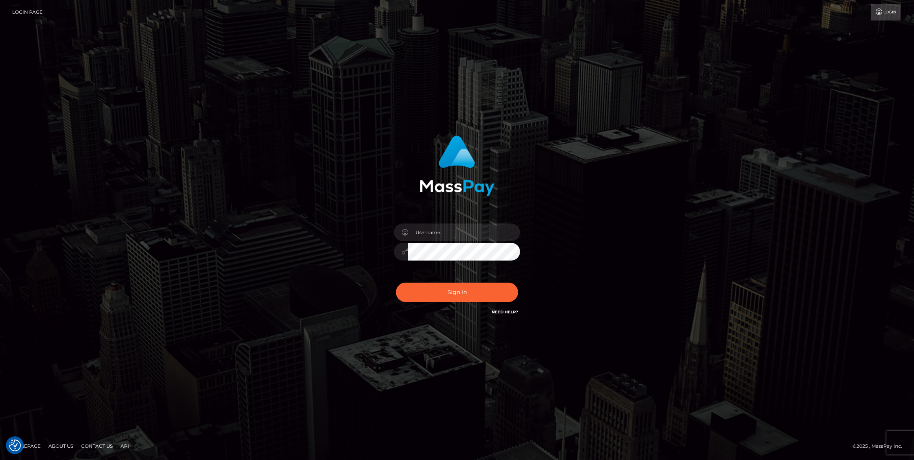
checkbox input "true"
type input "[PERSON_NAME]-JPA"
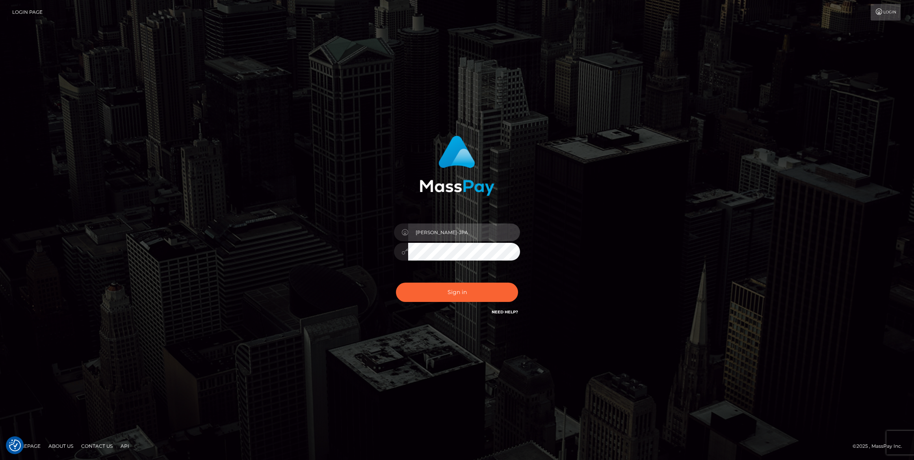
click at [468, 231] on input "[PERSON_NAME]-JPA" at bounding box center [464, 232] width 112 height 18
click at [589, 158] on div "[PERSON_NAME]-JPA Sign in" at bounding box center [456, 230] width 449 height 201
